Goal: Task Accomplishment & Management: Complete application form

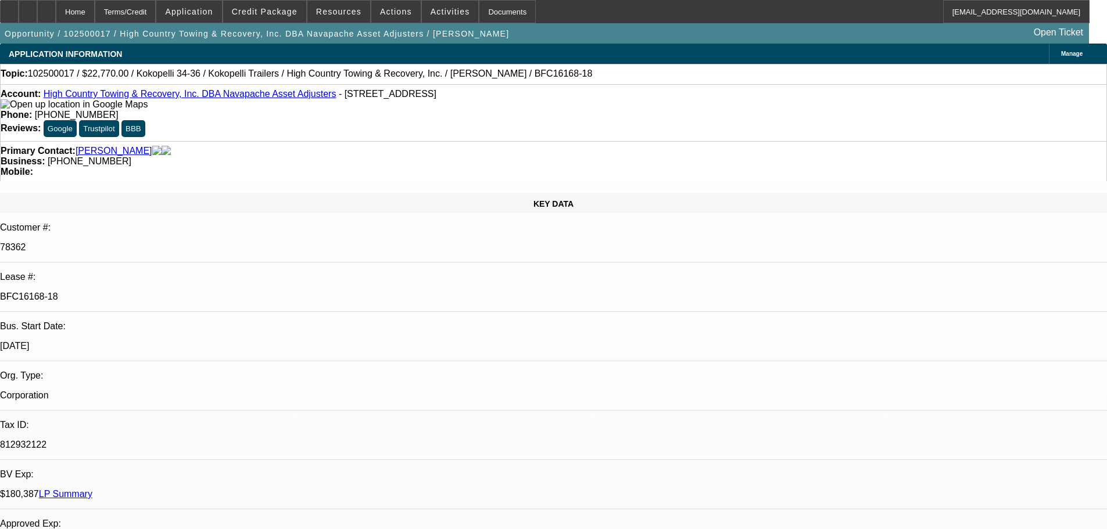
select select "0"
select select "0.1"
select select "4"
select select "0"
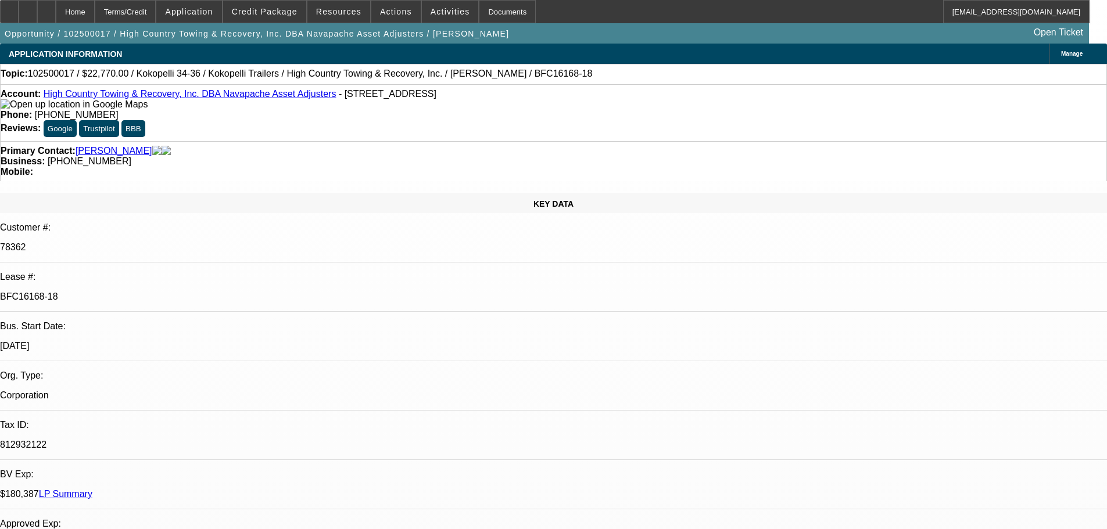
select select "0"
select select "0.1"
select select "4"
select select "0"
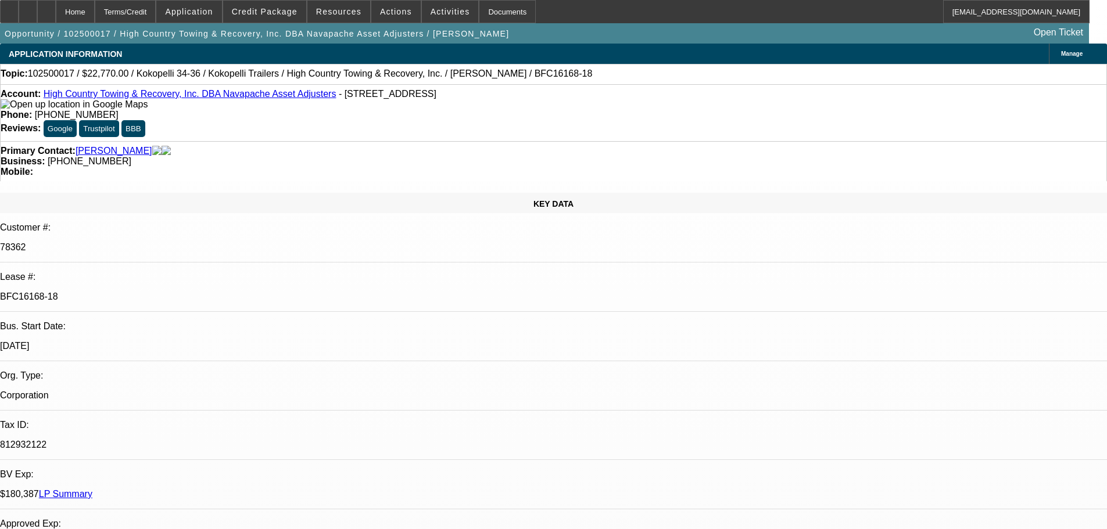
select select "0.1"
select select "4"
select select "0"
select select "0.1"
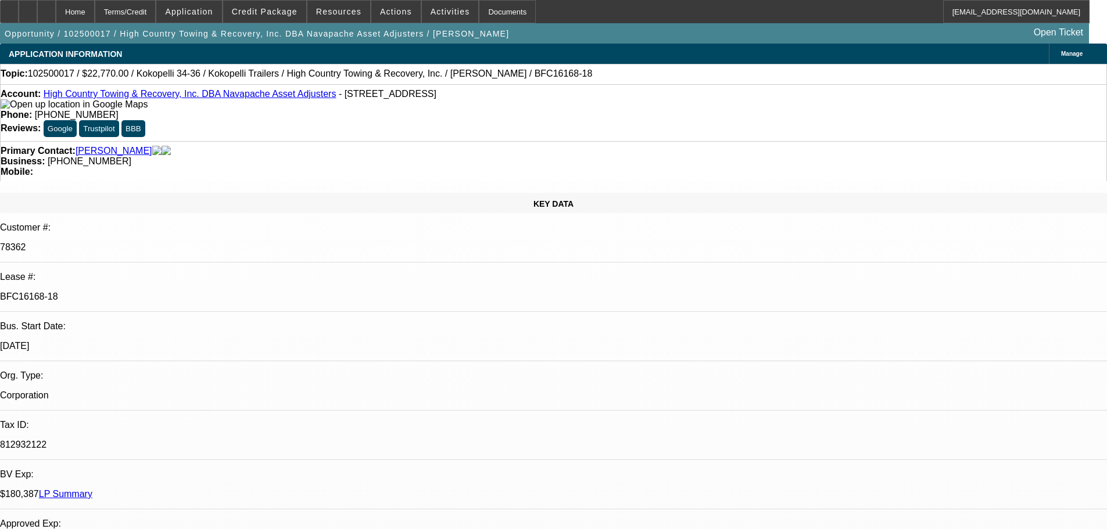
select select "4"
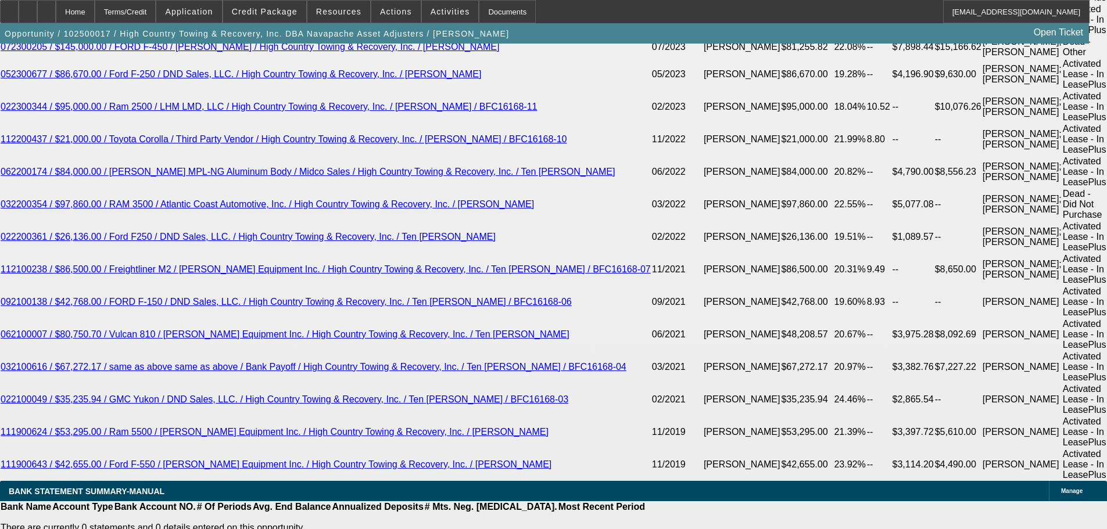
scroll to position [2382, 0]
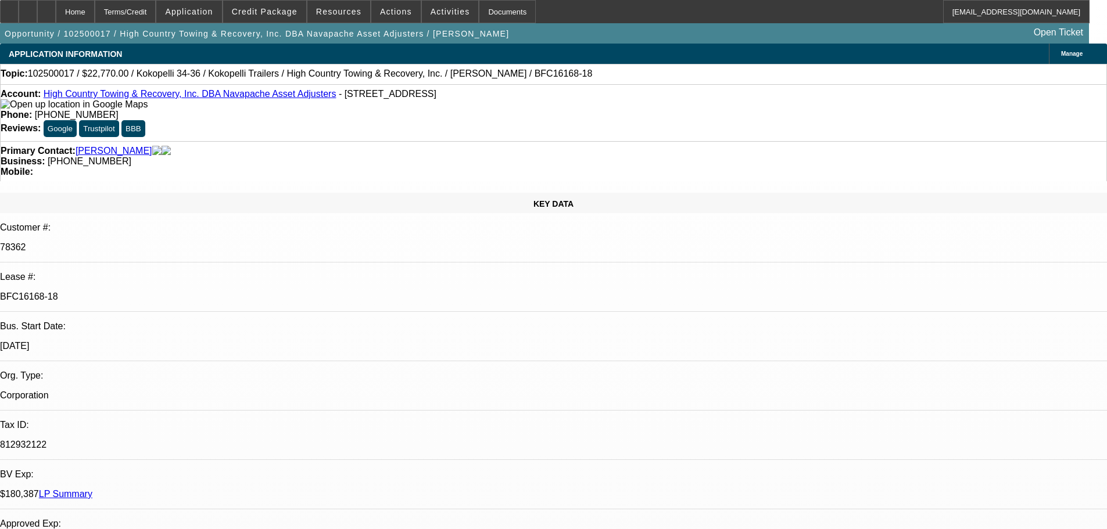
select select "0"
select select "0.1"
select select "4"
select select "0"
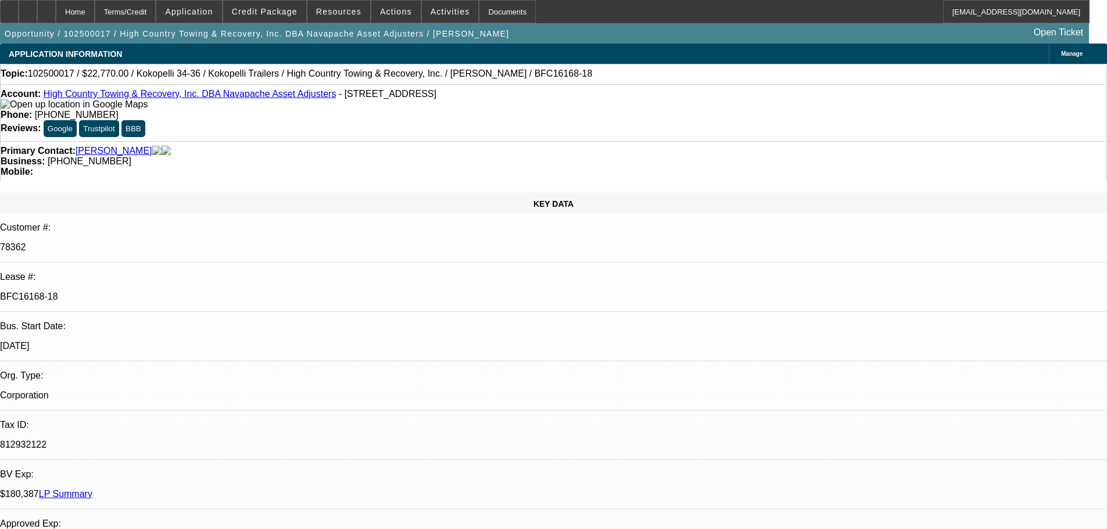
select select "0"
select select "0.1"
select select "4"
select select "0"
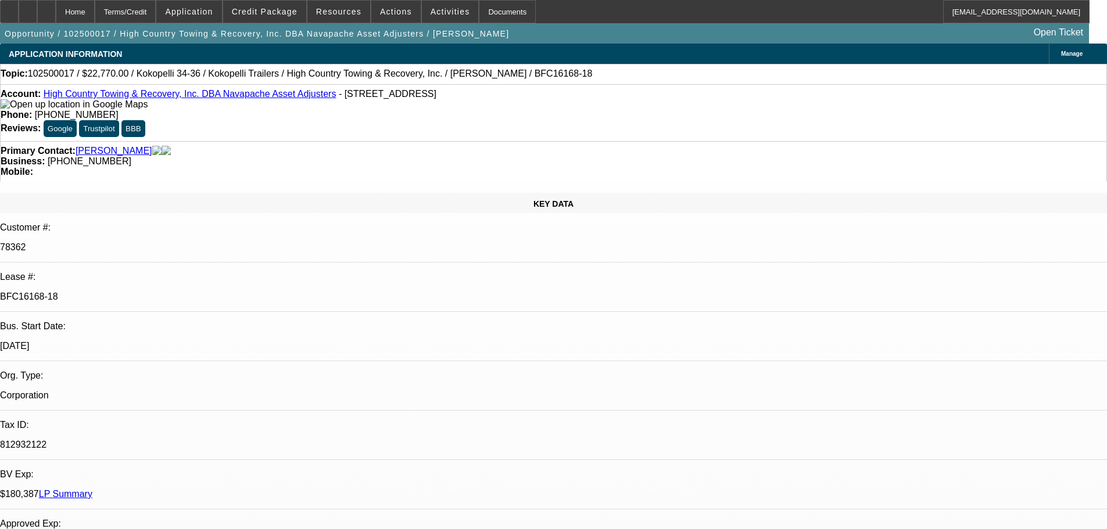
select select "0.1"
select select "4"
select select "0"
select select "0.1"
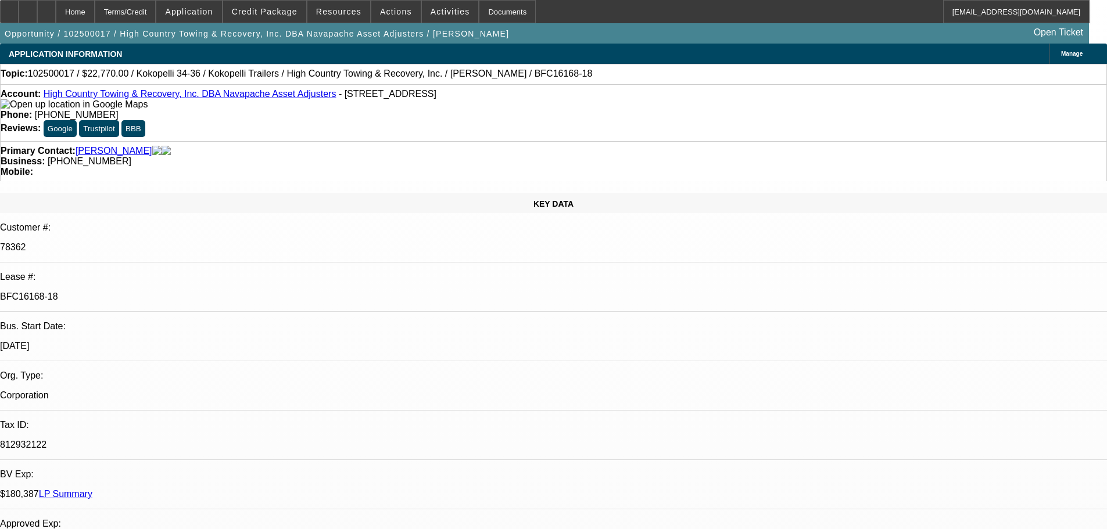
select select "4"
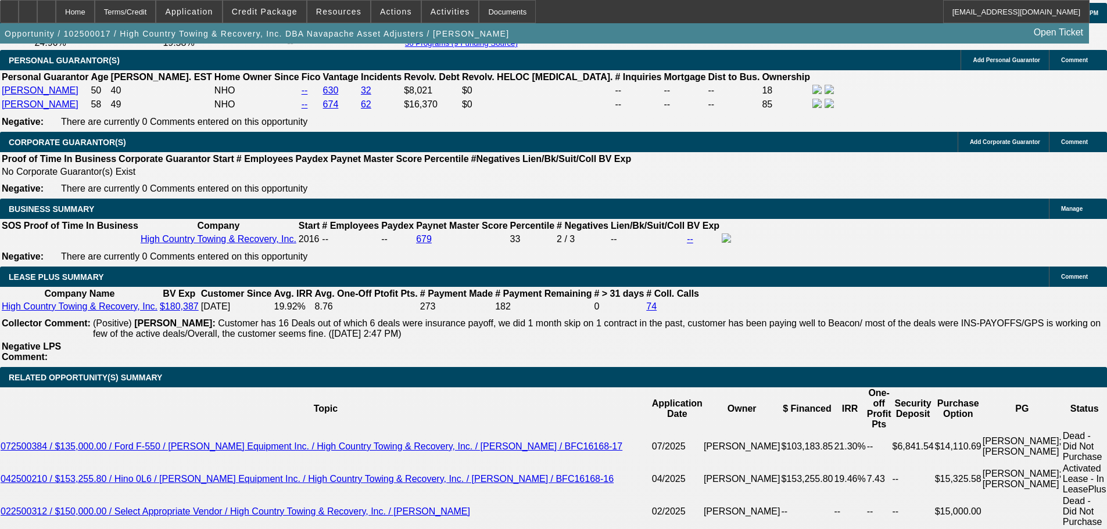
scroll to position [1801, 0]
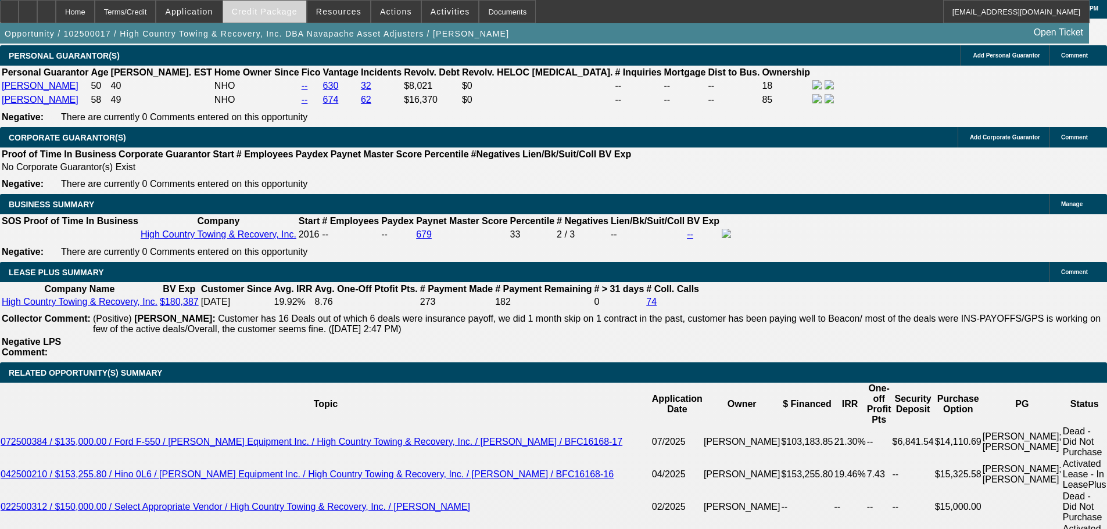
click at [277, 9] on span "Credit Package" at bounding box center [265, 11] width 66 height 9
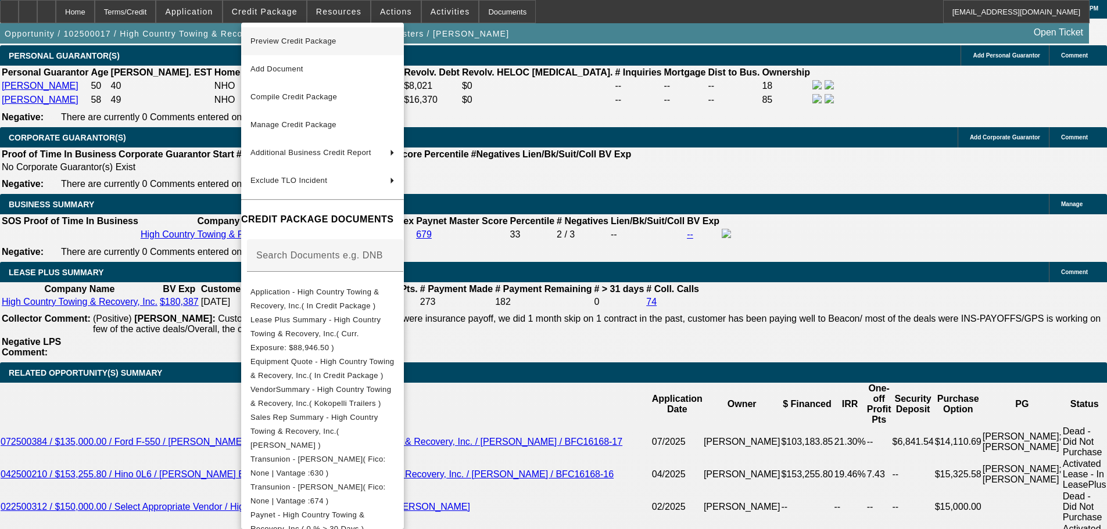
click at [284, 41] on span "Preview Credit Package" at bounding box center [293, 41] width 86 height 9
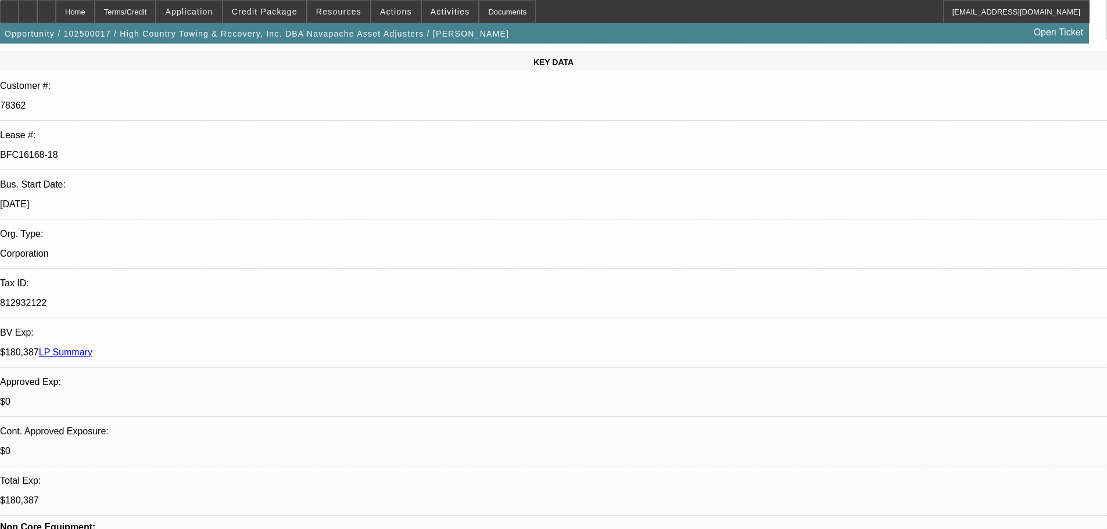
scroll to position [0, 0]
